Goal: Information Seeking & Learning: Learn about a topic

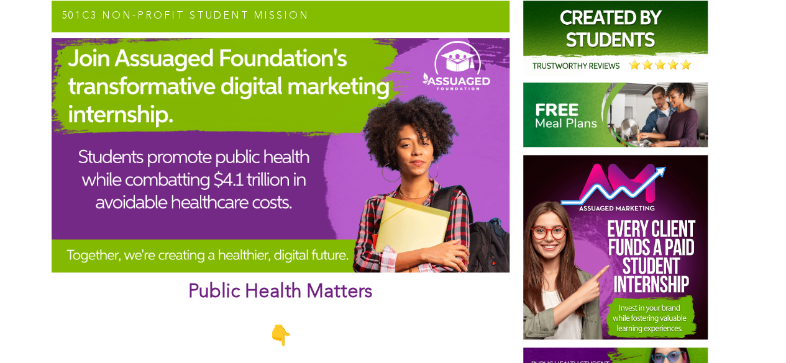
scroll to position [363, 0]
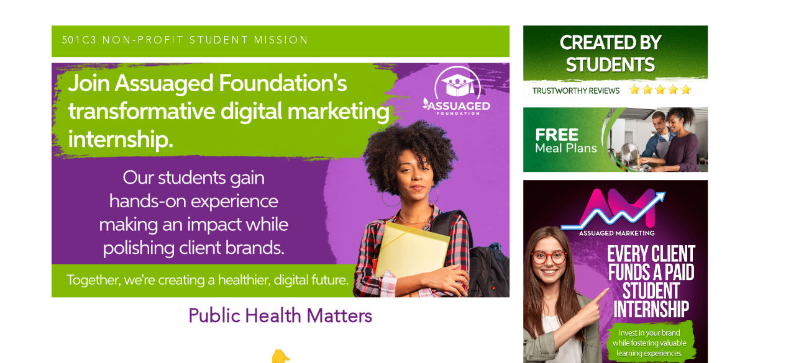
click at [270, 107] on img at bounding box center [281, 180] width 458 height 235
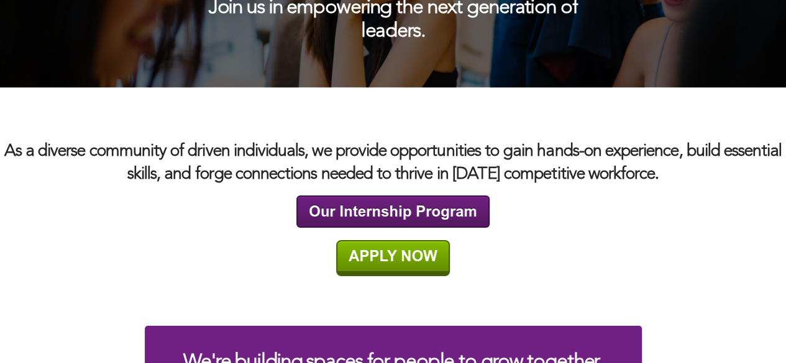
scroll to position [2078, 0]
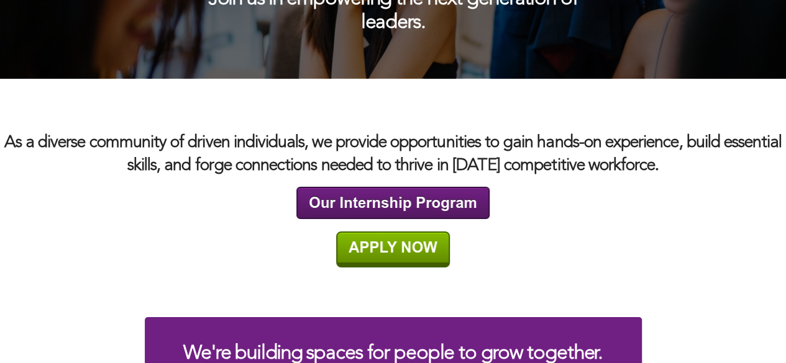
click at [347, 198] on img at bounding box center [392, 203] width 193 height 32
click at [399, 244] on img at bounding box center [393, 250] width 114 height 36
